Goal: Information Seeking & Learning: Understand process/instructions

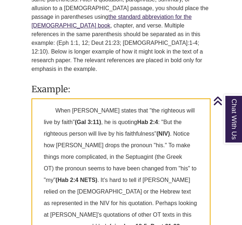
scroll to position [569, 0]
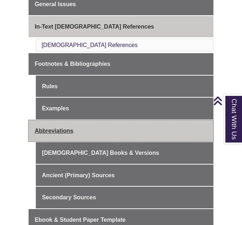
scroll to position [230, 0]
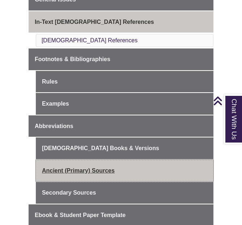
click at [65, 163] on link "Ancient (Primary) Sources" at bounding box center [125, 171] width 178 height 22
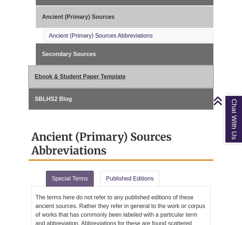
scroll to position [331, 0]
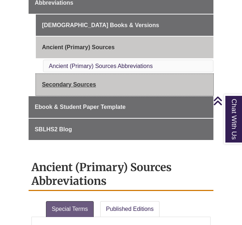
click at [76, 76] on link "Secondary Sources" at bounding box center [125, 85] width 178 height 22
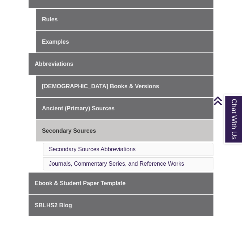
scroll to position [268, 0]
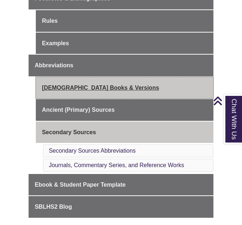
click at [78, 84] on link "[DEMOGRAPHIC_DATA] Books & Versions" at bounding box center [125, 88] width 178 height 22
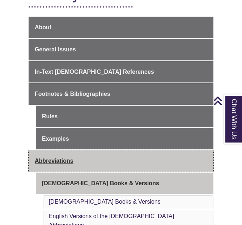
scroll to position [153, 0]
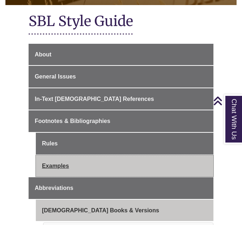
click at [62, 160] on link "Examples" at bounding box center [125, 166] width 178 height 22
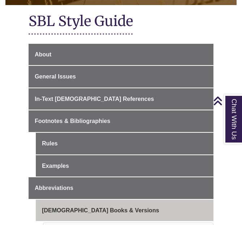
click at [57, 11] on div "SBL Style Guide" at bounding box center [121, 26] width 185 height 30
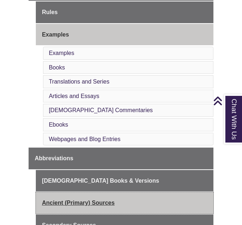
scroll to position [271, 0]
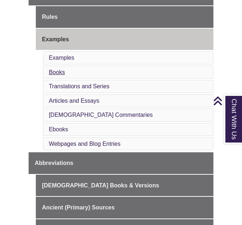
click at [58, 70] on link "Books" at bounding box center [57, 72] width 16 height 6
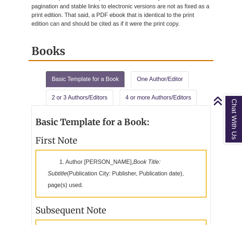
scroll to position [646, 0]
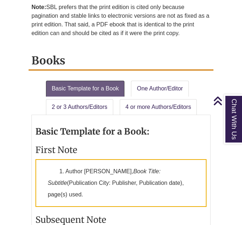
scroll to position [271, 0]
